Goal: Check status

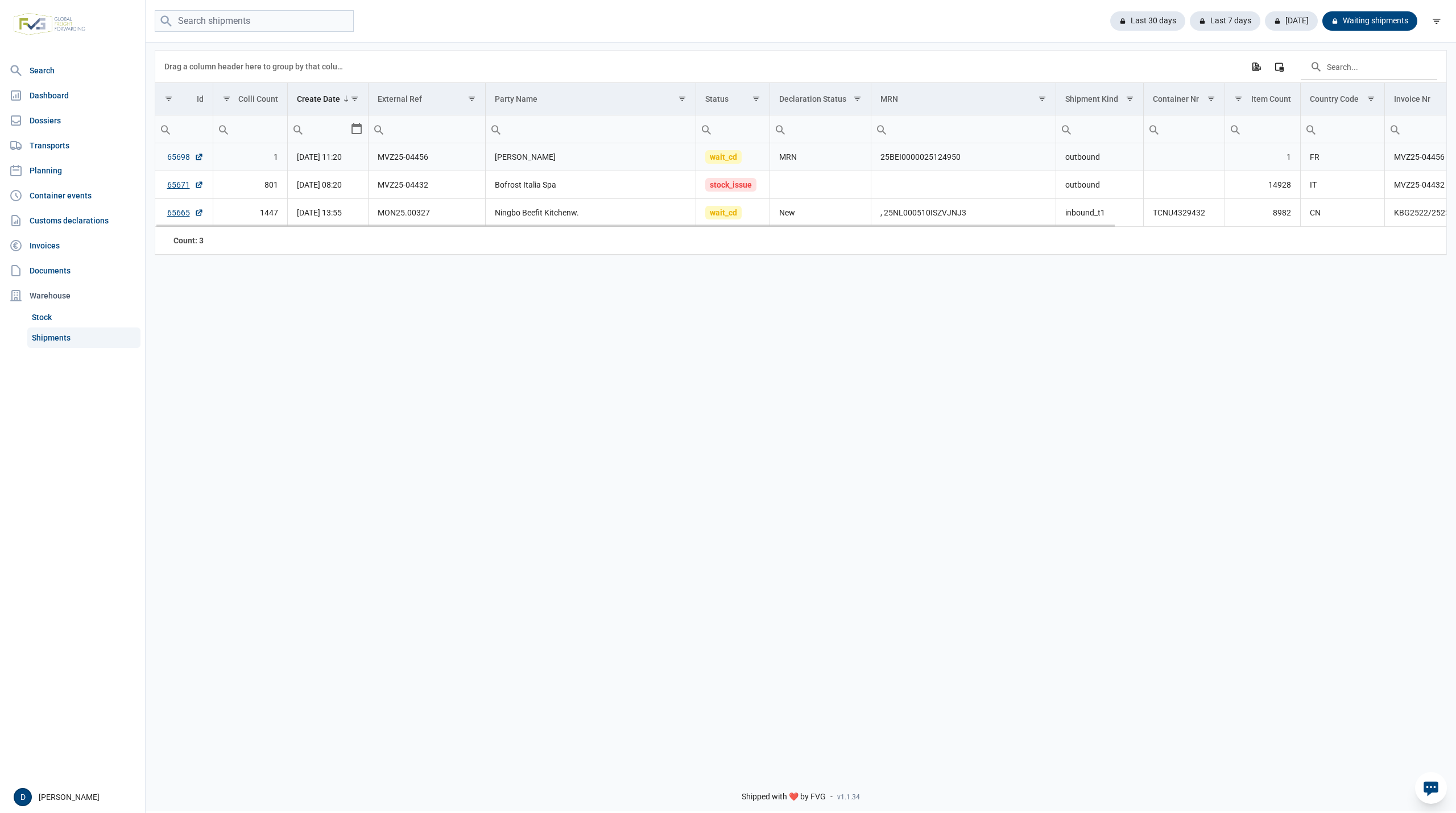
click at [178, 154] on link "65698" at bounding box center [185, 157] width 36 height 12
drag, startPoint x: 881, startPoint y: 158, endPoint x: 960, endPoint y: 160, distance: 79.0
click at [960, 160] on td "25BEI0000025124950" at bounding box center [963, 157] width 185 height 28
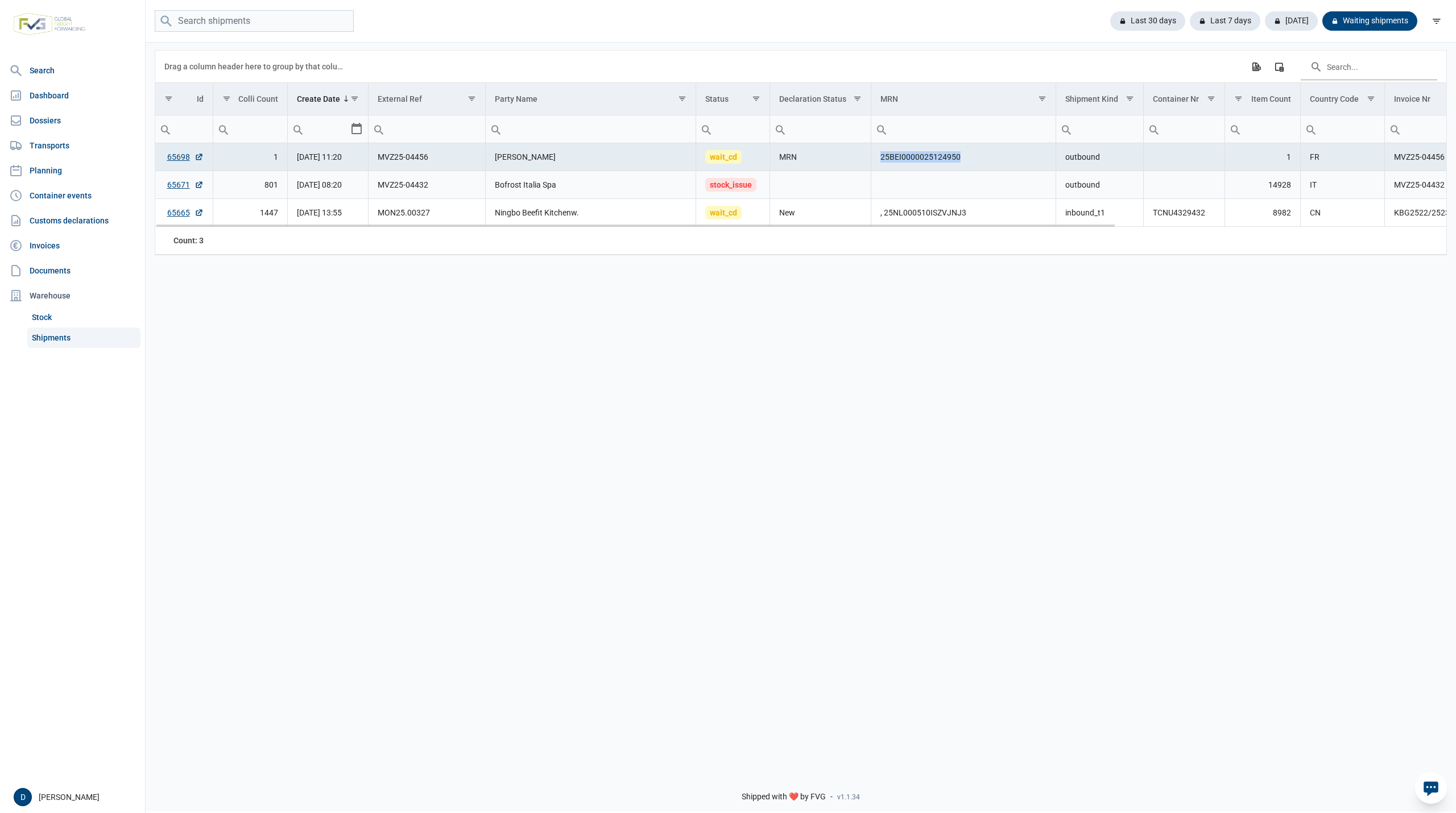
copy td "25BEI0000025124950"
click at [459, 312] on div "Data grid with 3 rows and 18 columns Drag a column header here to group by that…" at bounding box center [801, 402] width 1310 height 722
click at [915, 19] on div "Last 30 days Last 7 days Today Waiting shipments" at bounding box center [801, 21] width 1310 height 22
click at [1142, 19] on div "Last 30 days" at bounding box center [1143, 21] width 84 height 20
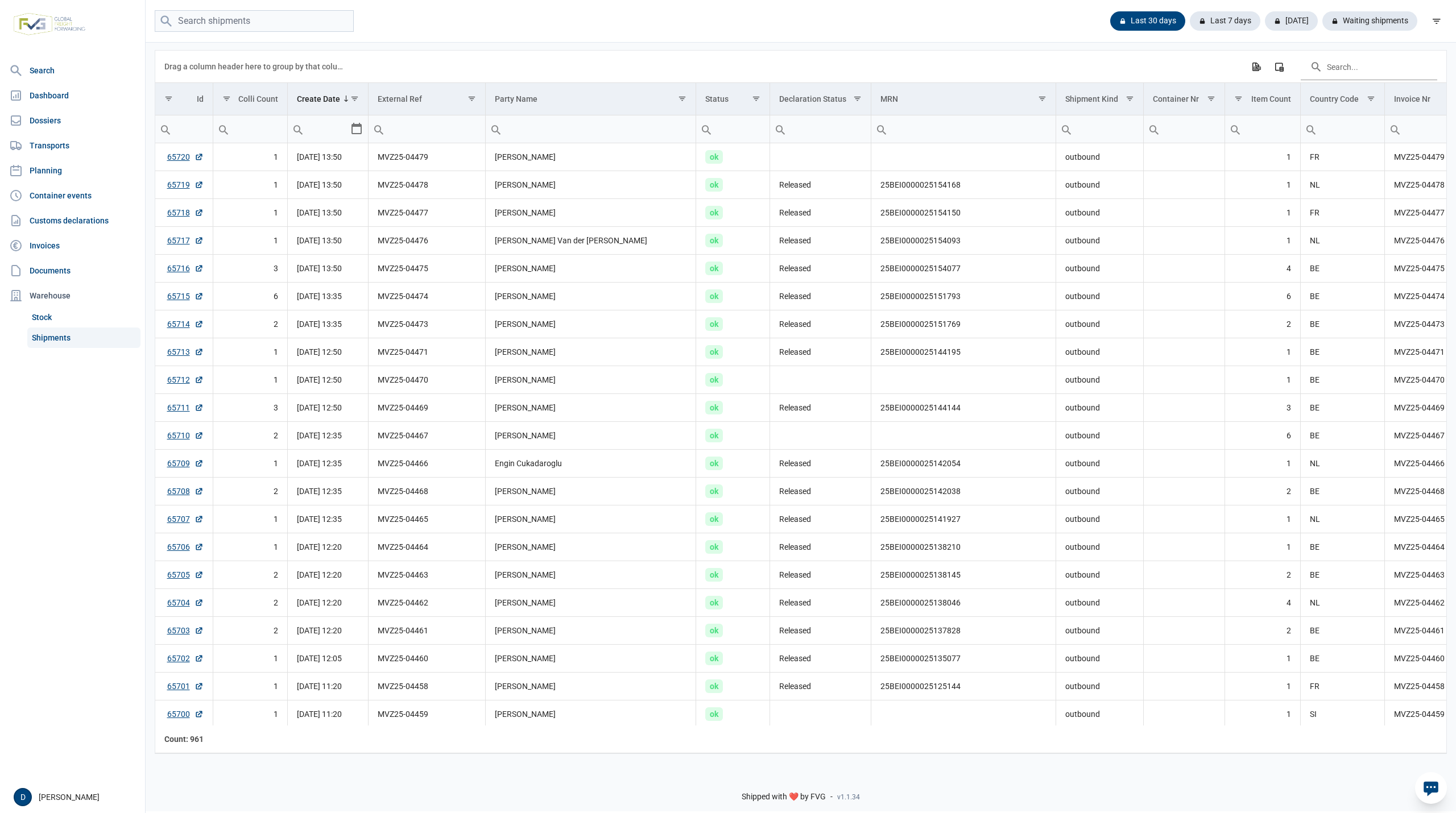
click at [432, 130] on input "Filter cell" at bounding box center [426, 129] width 116 height 27
paste input "MVZ25-04435"
type input "MVZ25-04435"
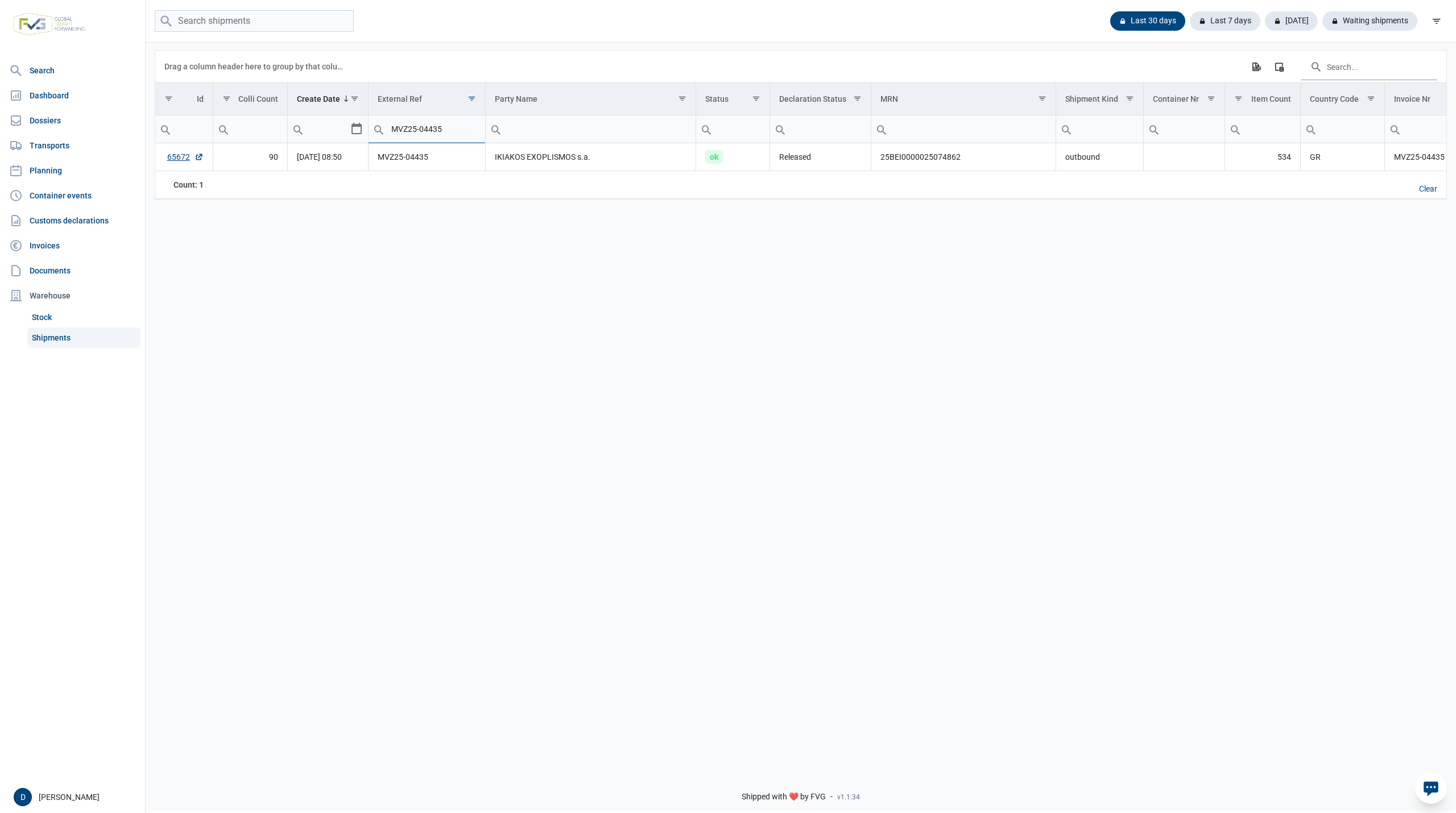
drag, startPoint x: 448, startPoint y: 135, endPoint x: 362, endPoint y: 141, distance: 86.2
click at [362, 141] on tr "MVZ25-04435 Contains Does not contain Starts with Ends with Equals Does not equ…" at bounding box center [1022, 130] width 1734 height 28
click at [1421, 191] on div "Clear" at bounding box center [1428, 189] width 36 height 20
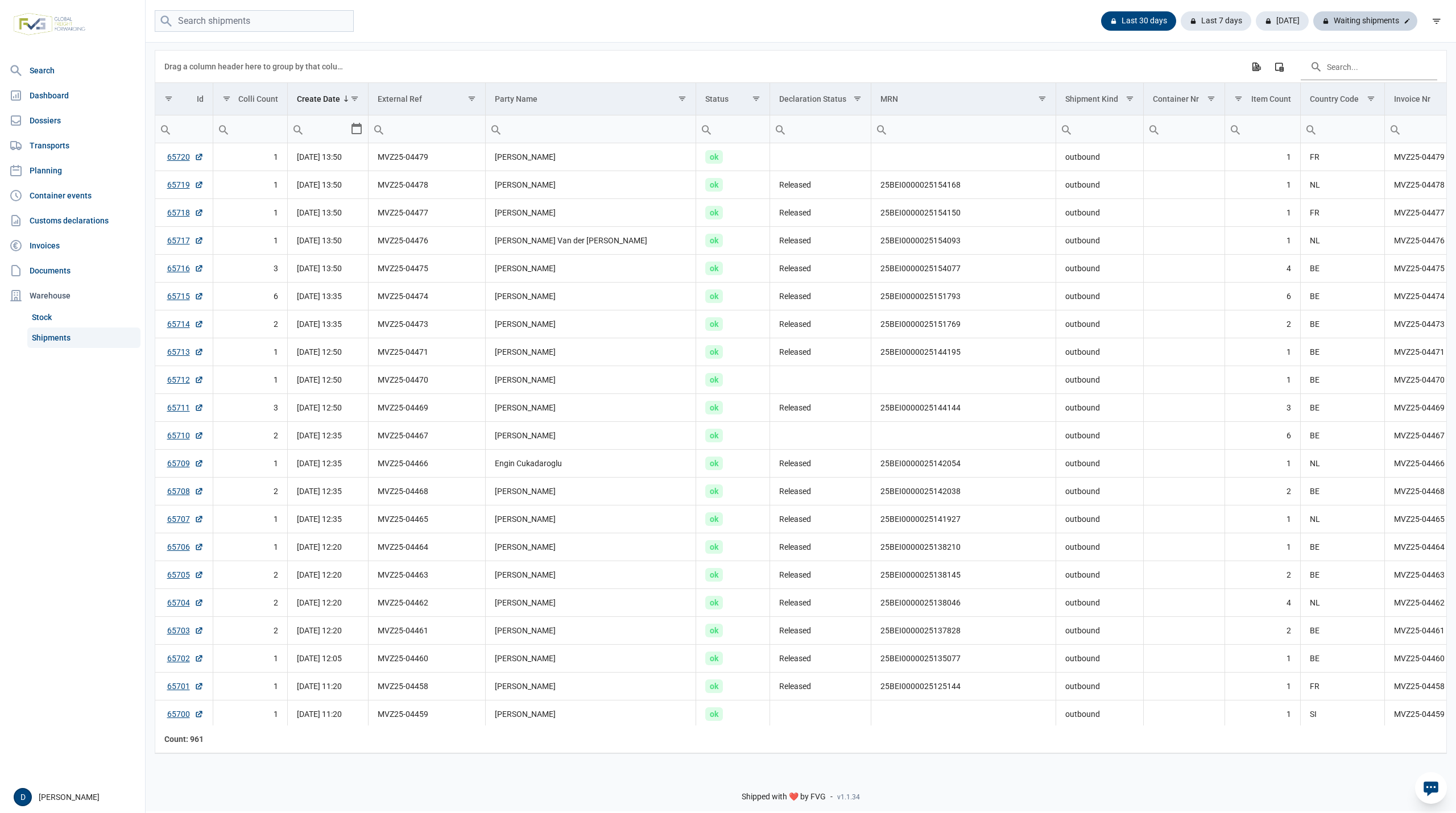
click at [1362, 21] on div "Waiting shipments" at bounding box center [1365, 21] width 104 height 20
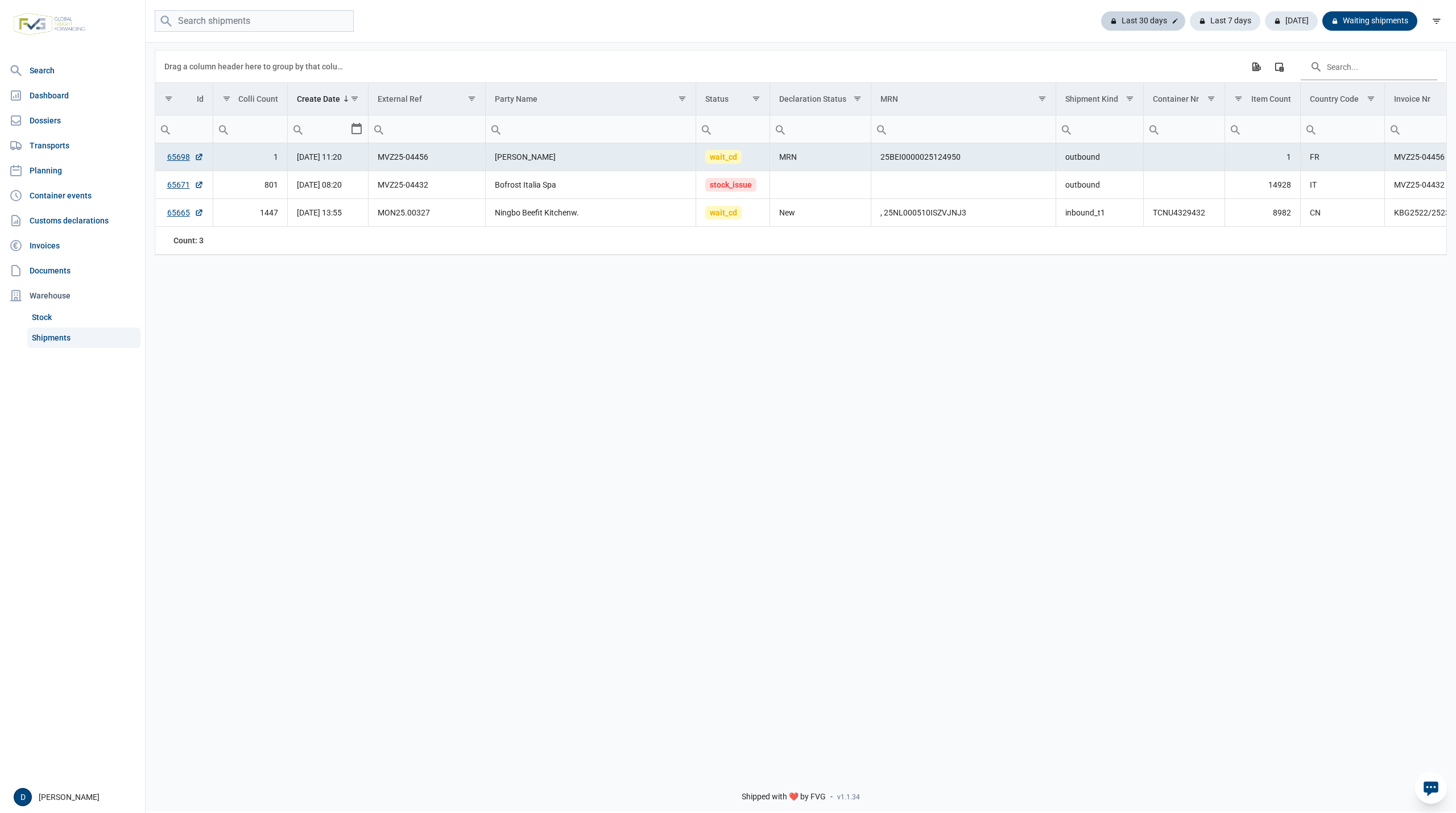
click at [1146, 24] on div "Last 30 days" at bounding box center [1143, 21] width 84 height 20
